Goal: Navigation & Orientation: Find specific page/section

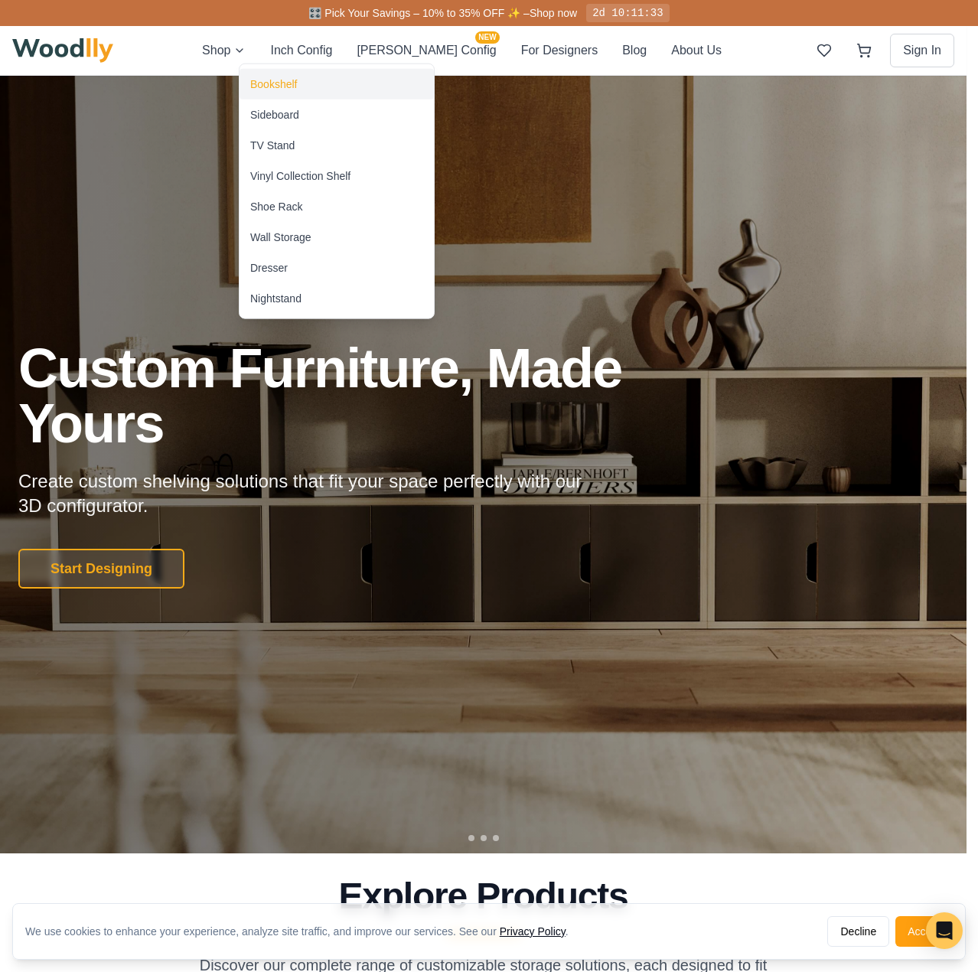
click at [287, 85] on div "Bookshelf" at bounding box center [273, 84] width 47 height 15
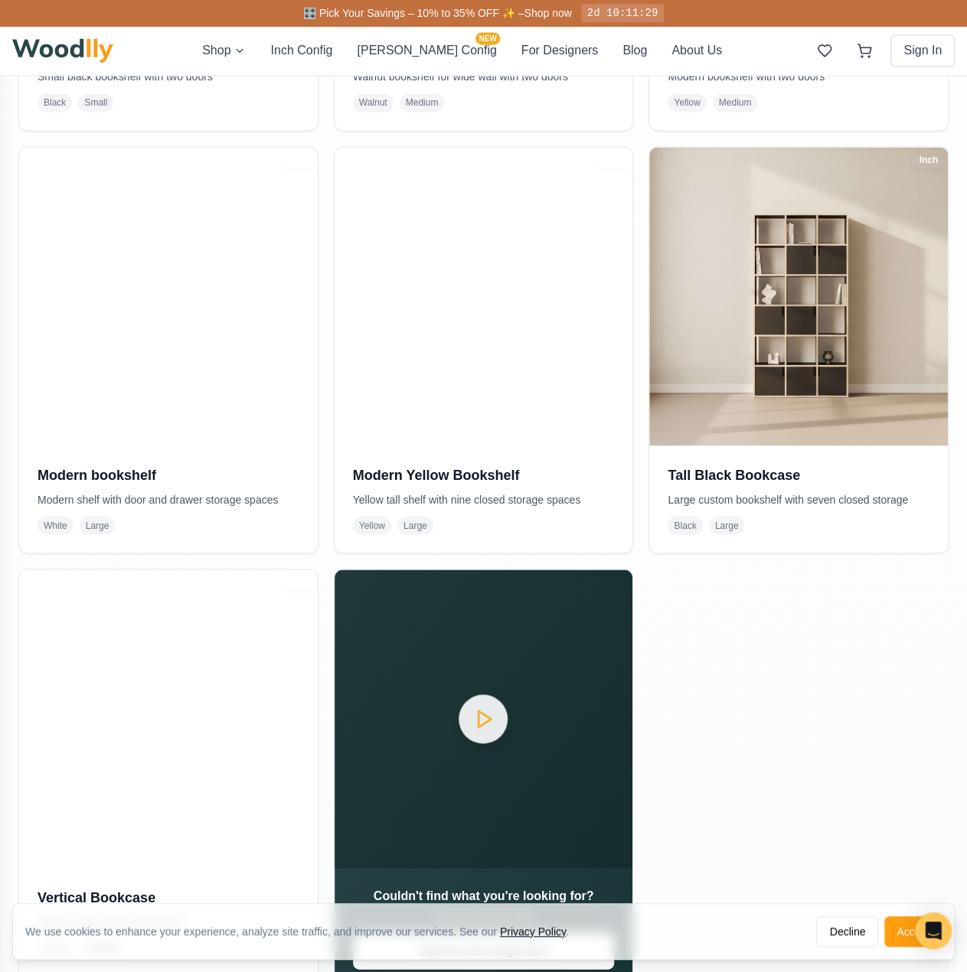
scroll to position [1378, 0]
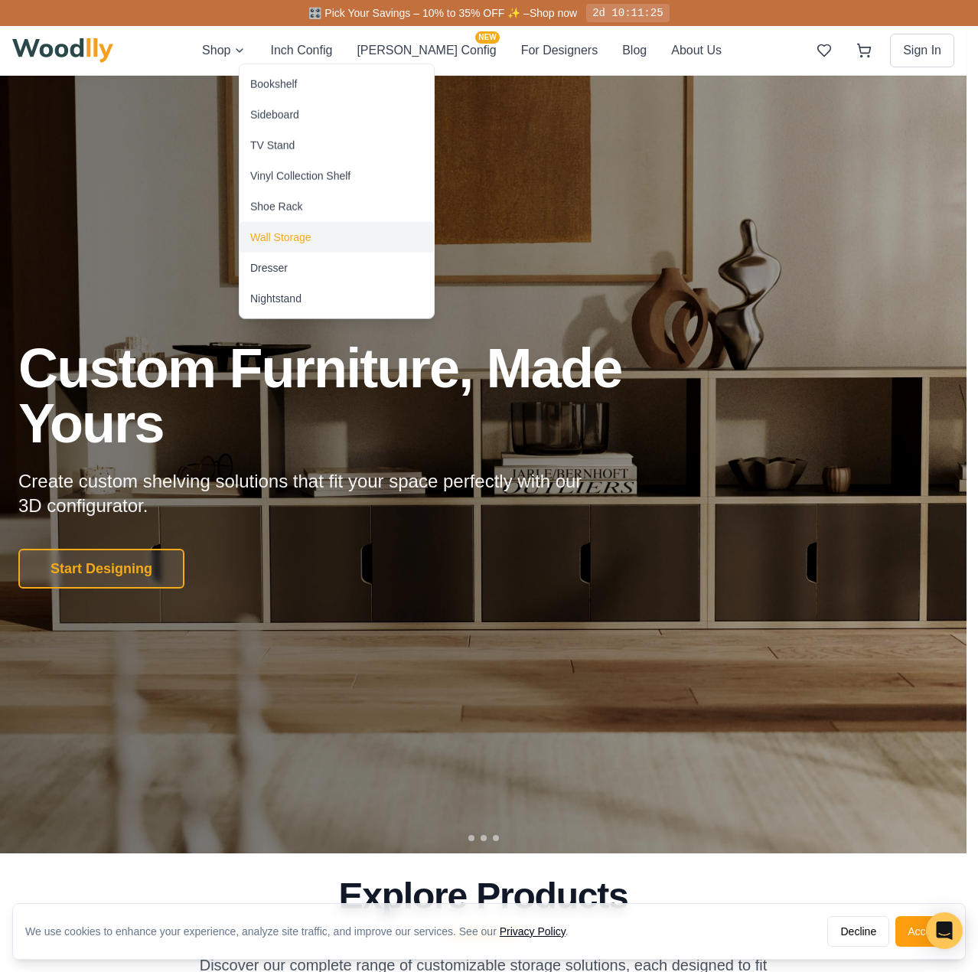
click at [297, 227] on div "Wall Storage" at bounding box center [337, 237] width 194 height 31
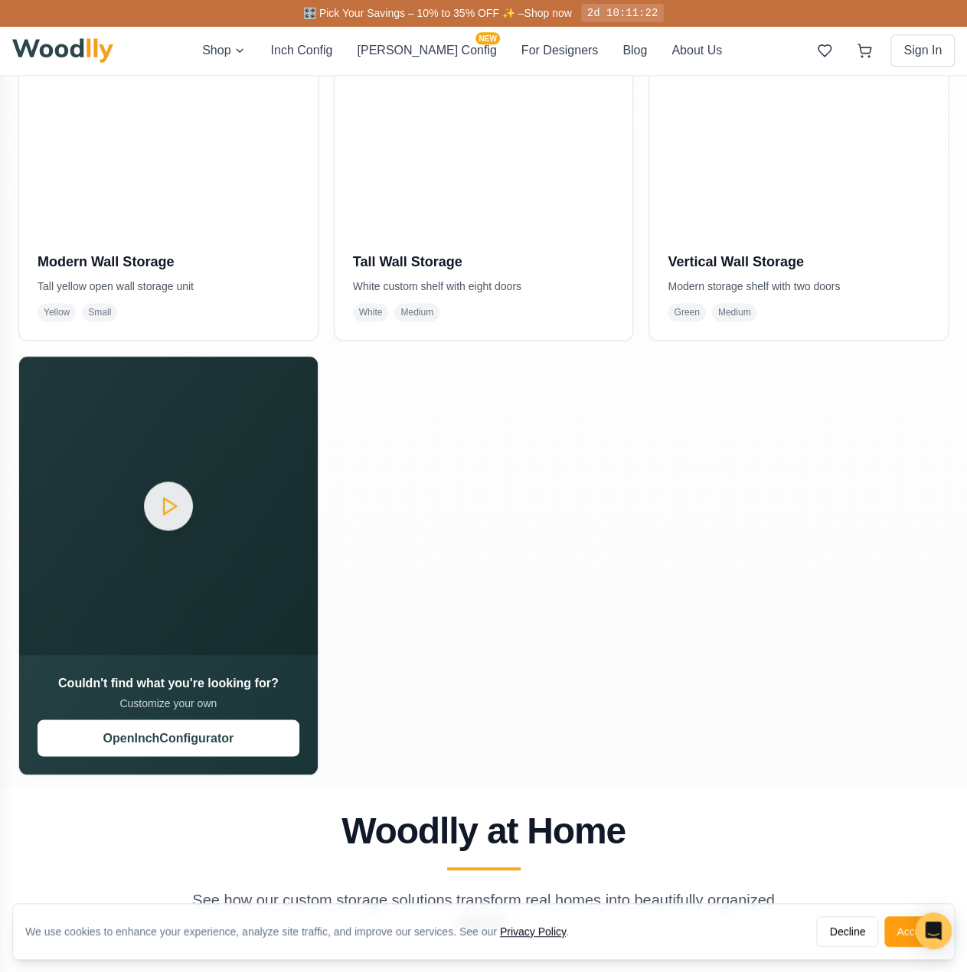
scroll to position [1148, 0]
